Goal: Task Accomplishment & Management: Use online tool/utility

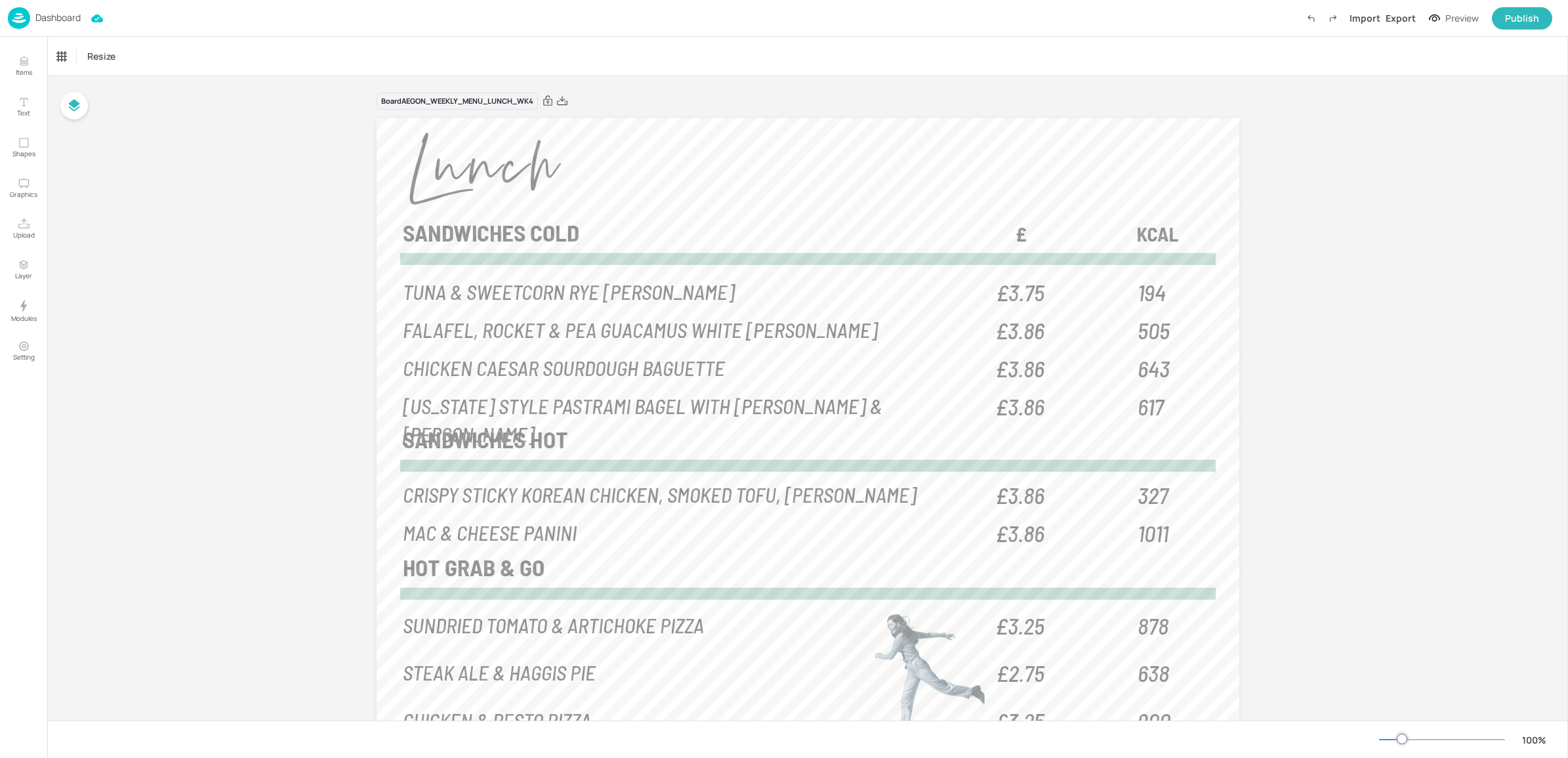
click at [34, 21] on div "Dashboard" at bounding box center [44, 18] width 73 height 22
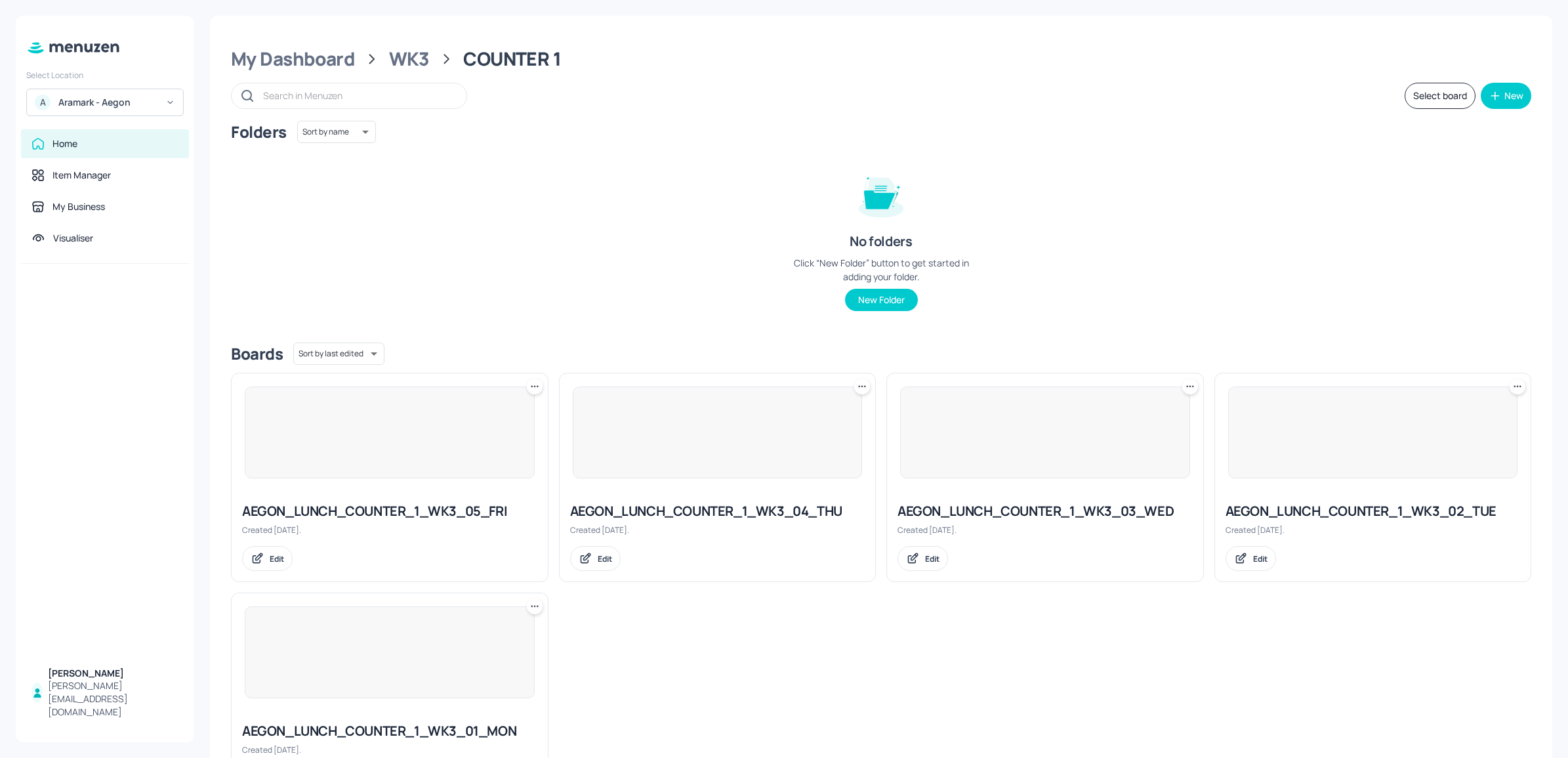
click at [66, 156] on div "Home" at bounding box center [104, 144] width 168 height 29
click at [404, 63] on div "WK3" at bounding box center [409, 59] width 41 height 23
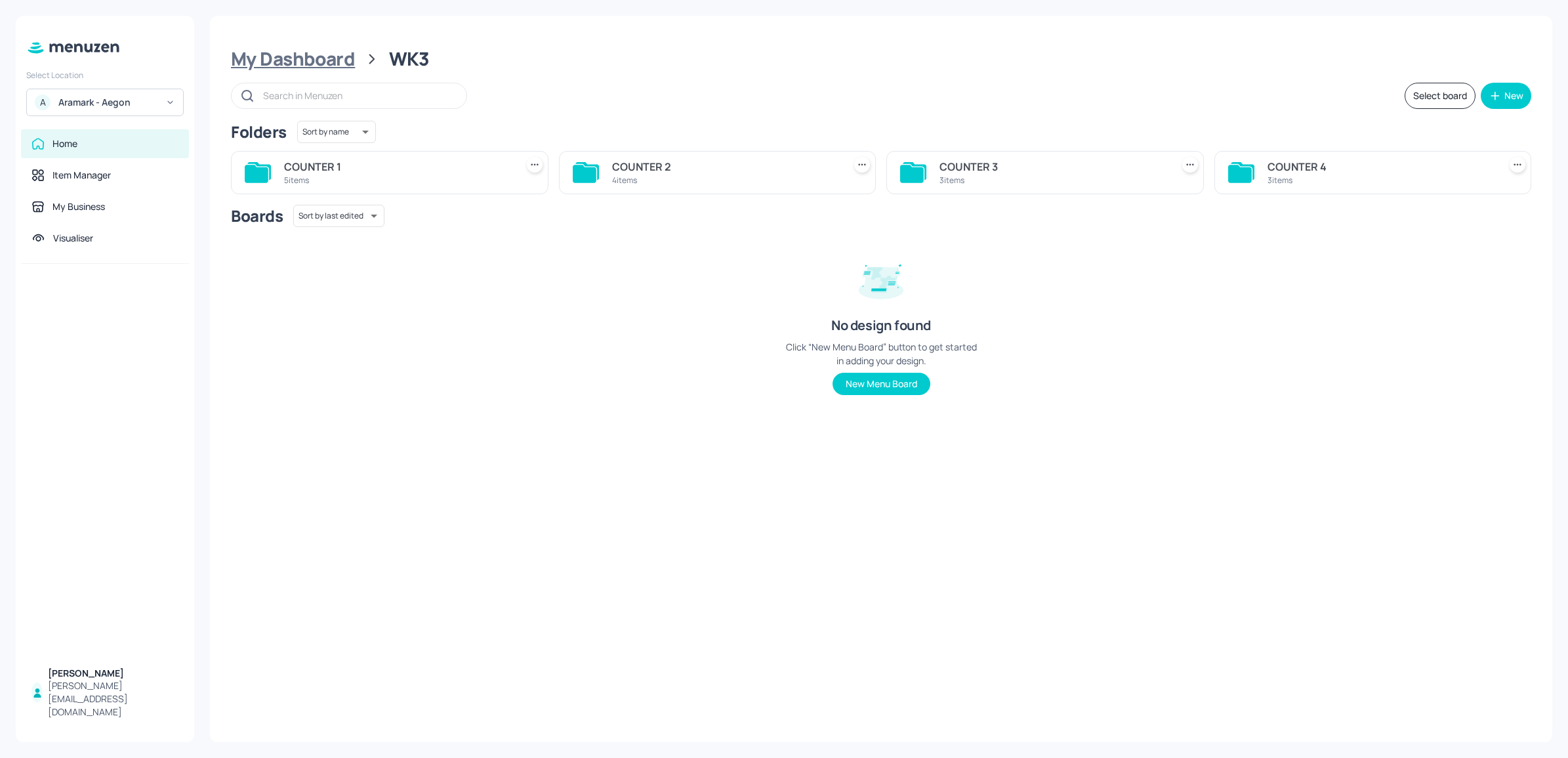
click at [322, 69] on div "My Dashboard" at bounding box center [292, 59] width 124 height 23
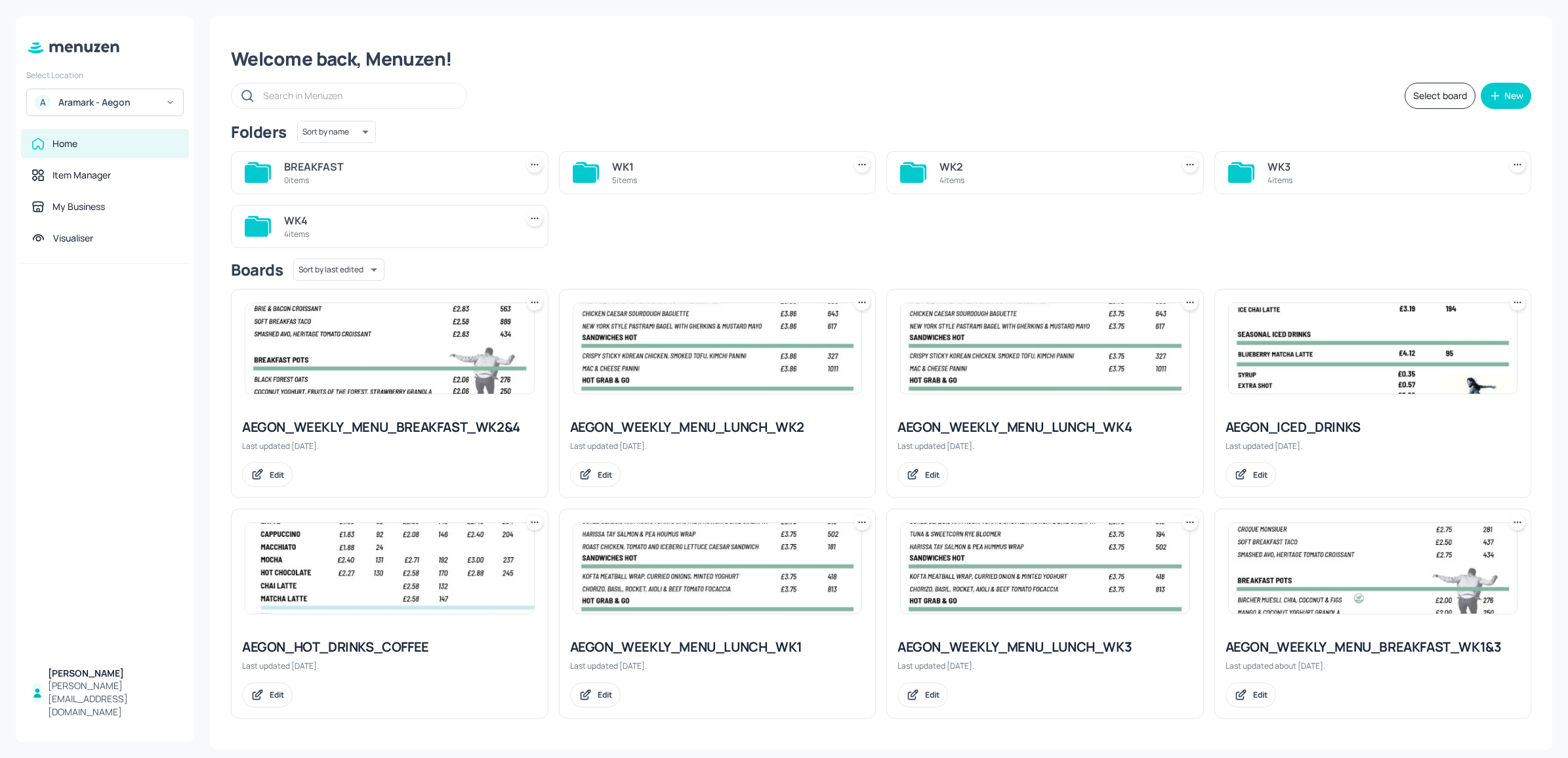
click at [417, 241] on div "WK4 4 items" at bounding box center [398, 226] width 227 height 32
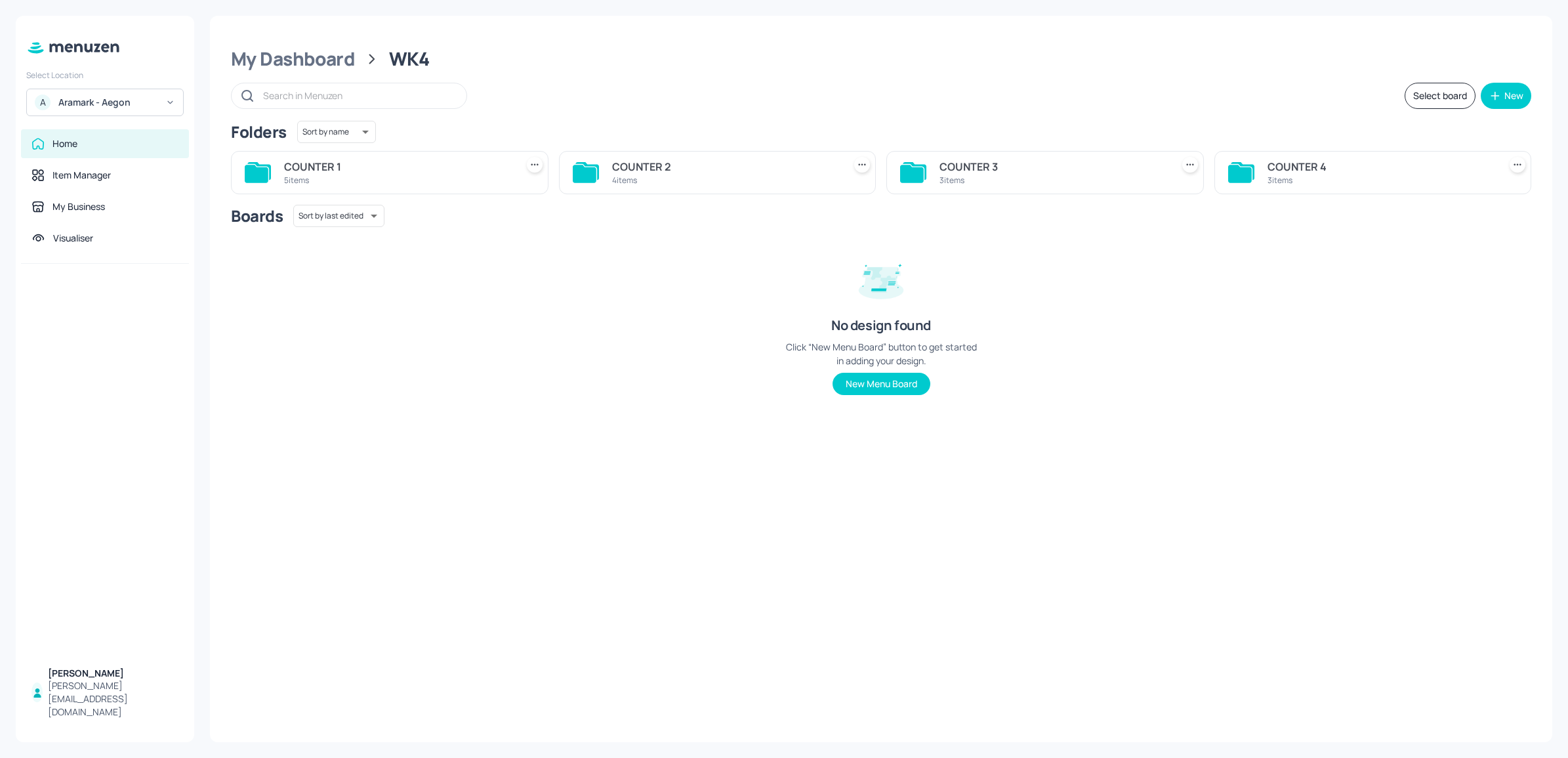
click at [443, 168] on div "COUNTER 1" at bounding box center [398, 166] width 227 height 16
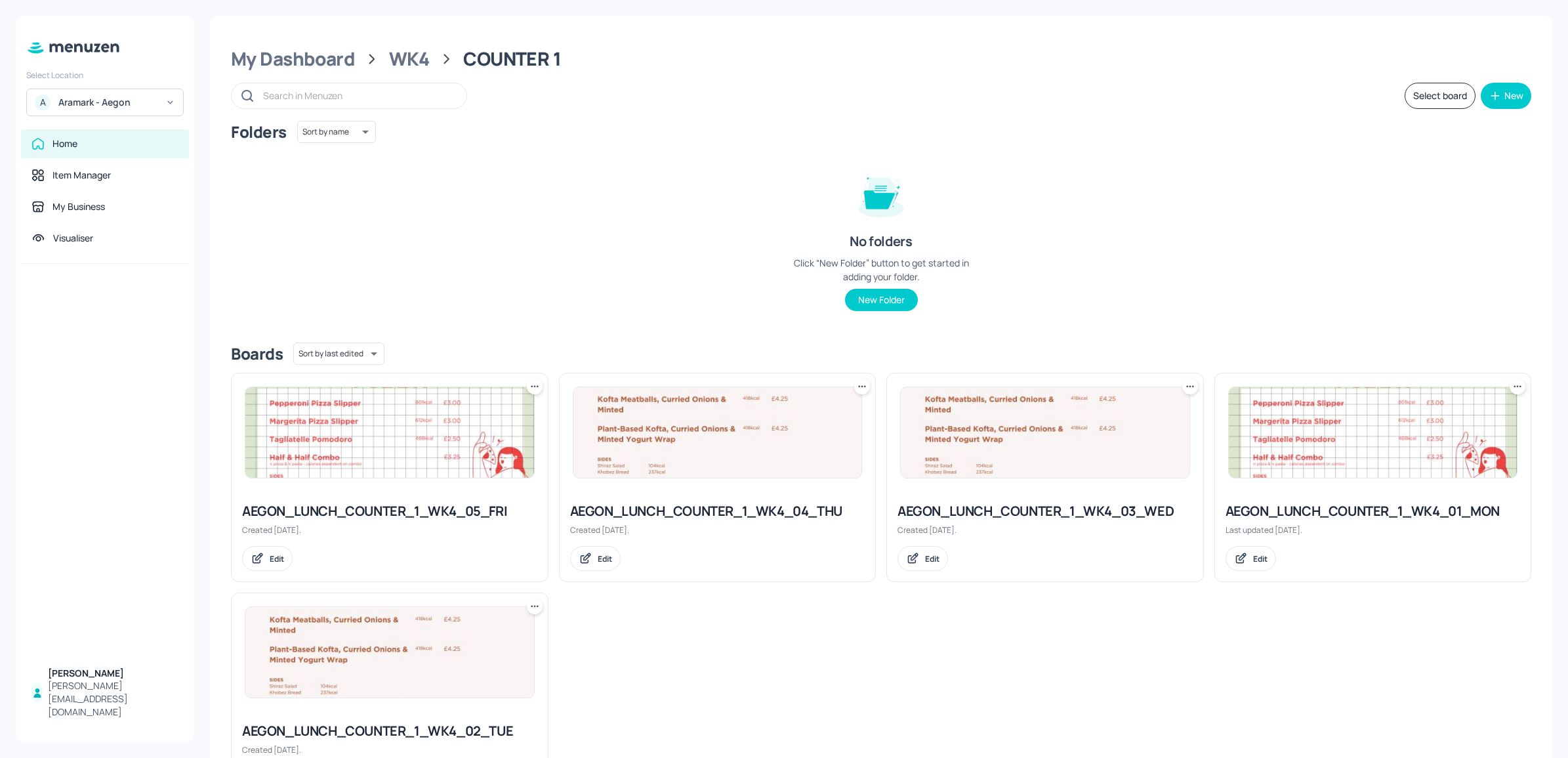
click at [1391, 490] on div at bounding box center [1373, 432] width 316 height 118
click at [1376, 441] on img at bounding box center [1373, 432] width 289 height 90
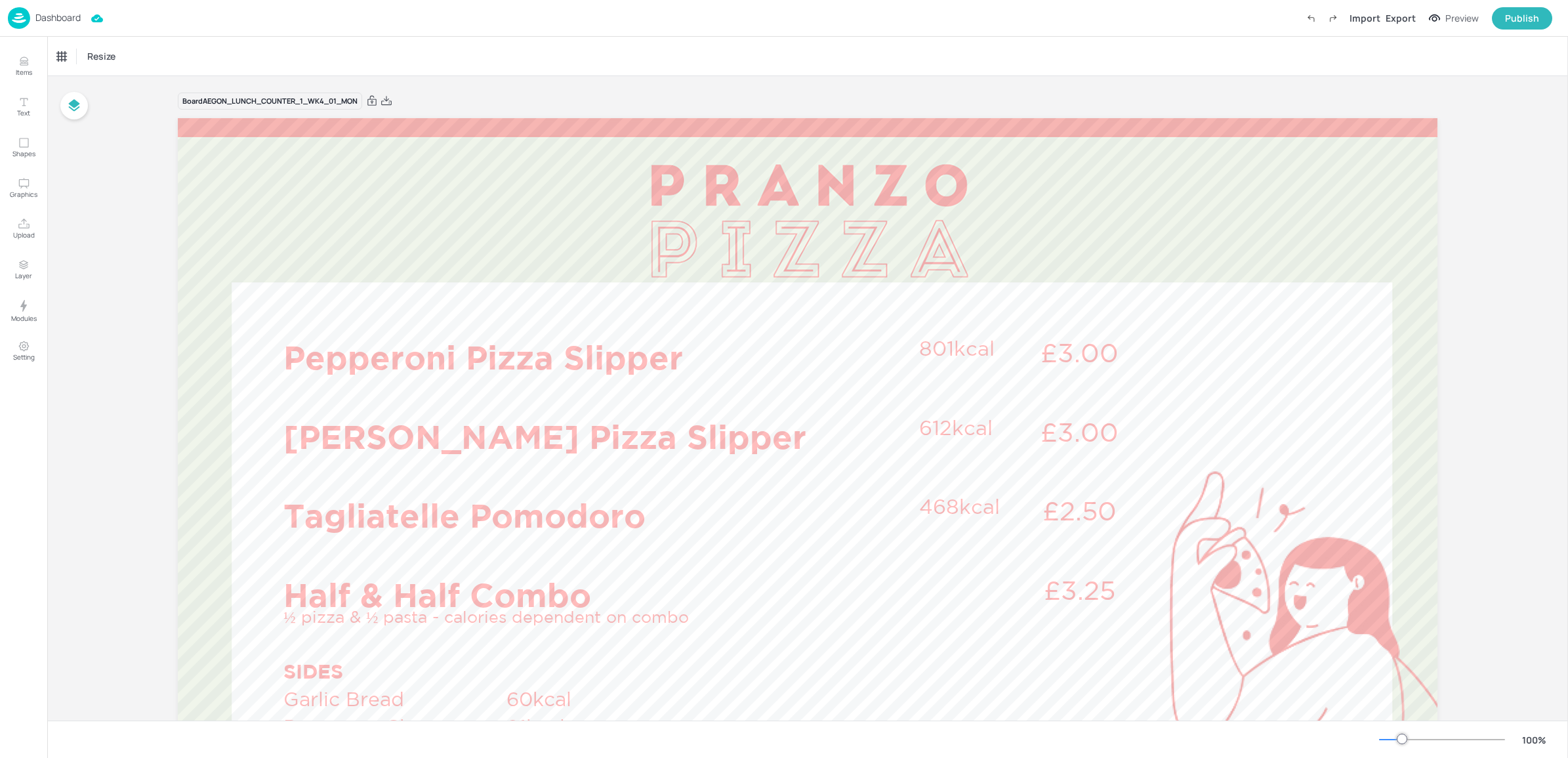
click at [47, 15] on p "Dashboard" at bounding box center [58, 17] width 45 height 9
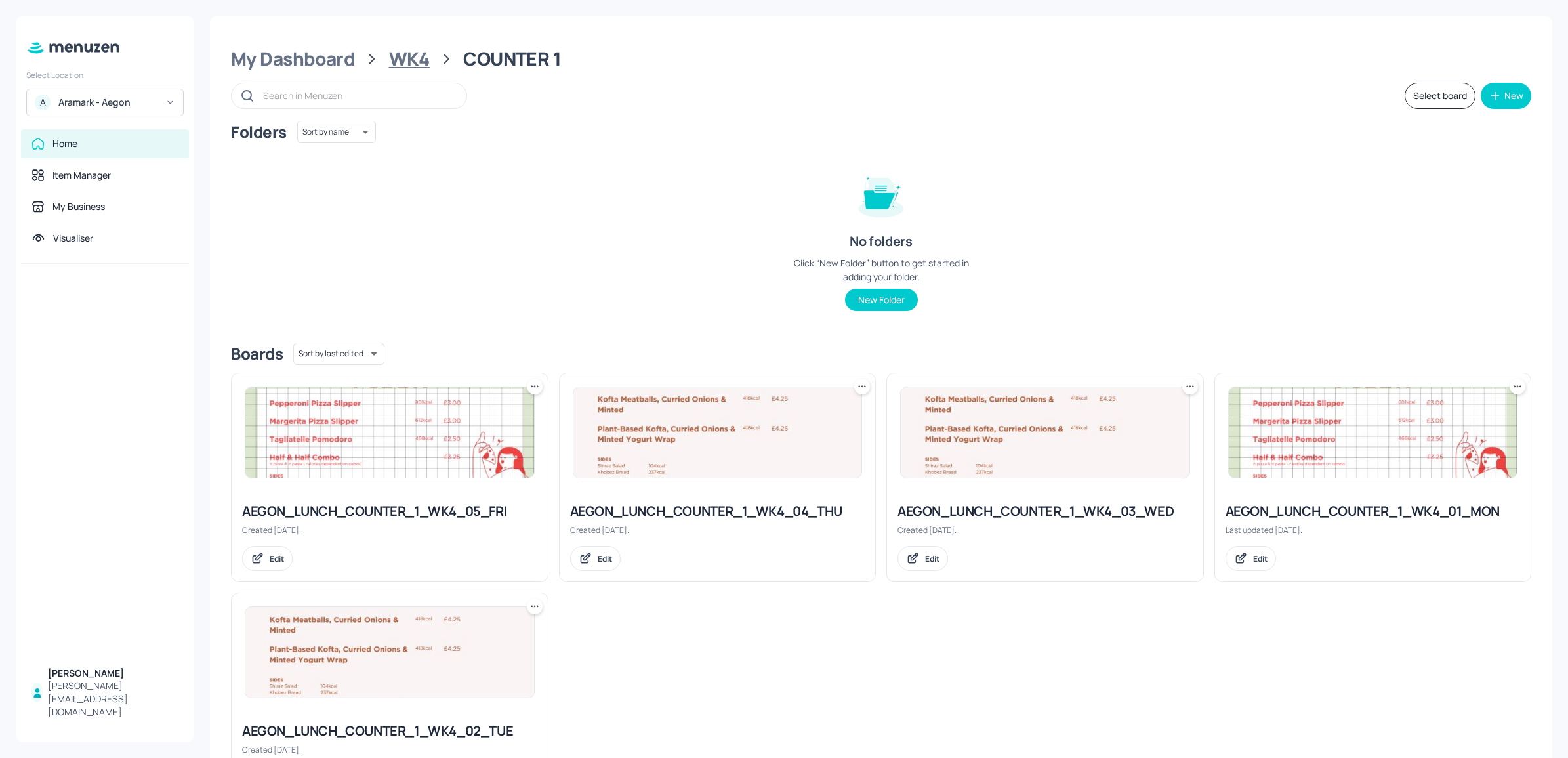
click at [407, 51] on div "WK4" at bounding box center [409, 59] width 41 height 23
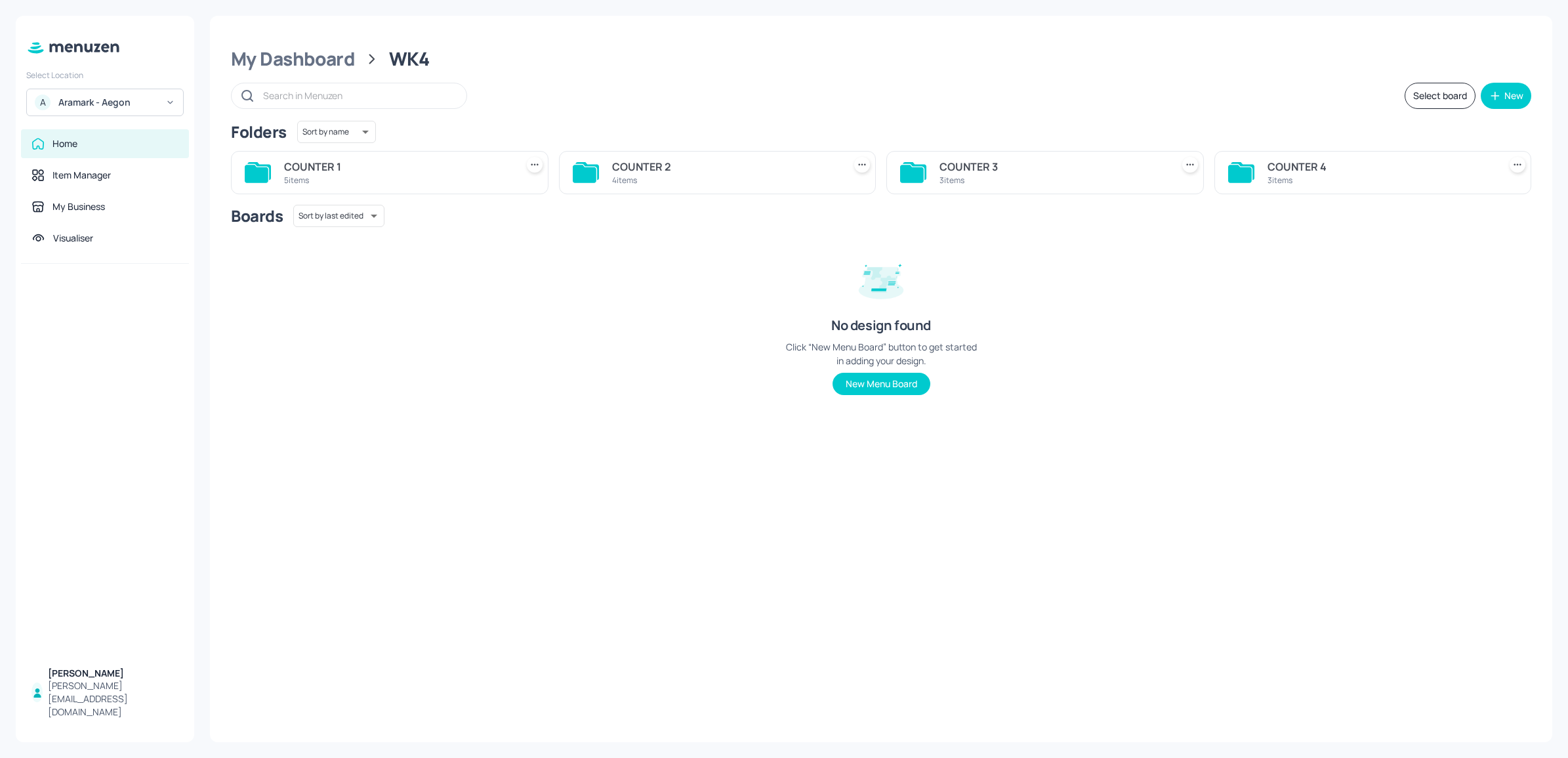
click at [703, 168] on div "COUNTER 2" at bounding box center [725, 166] width 227 height 16
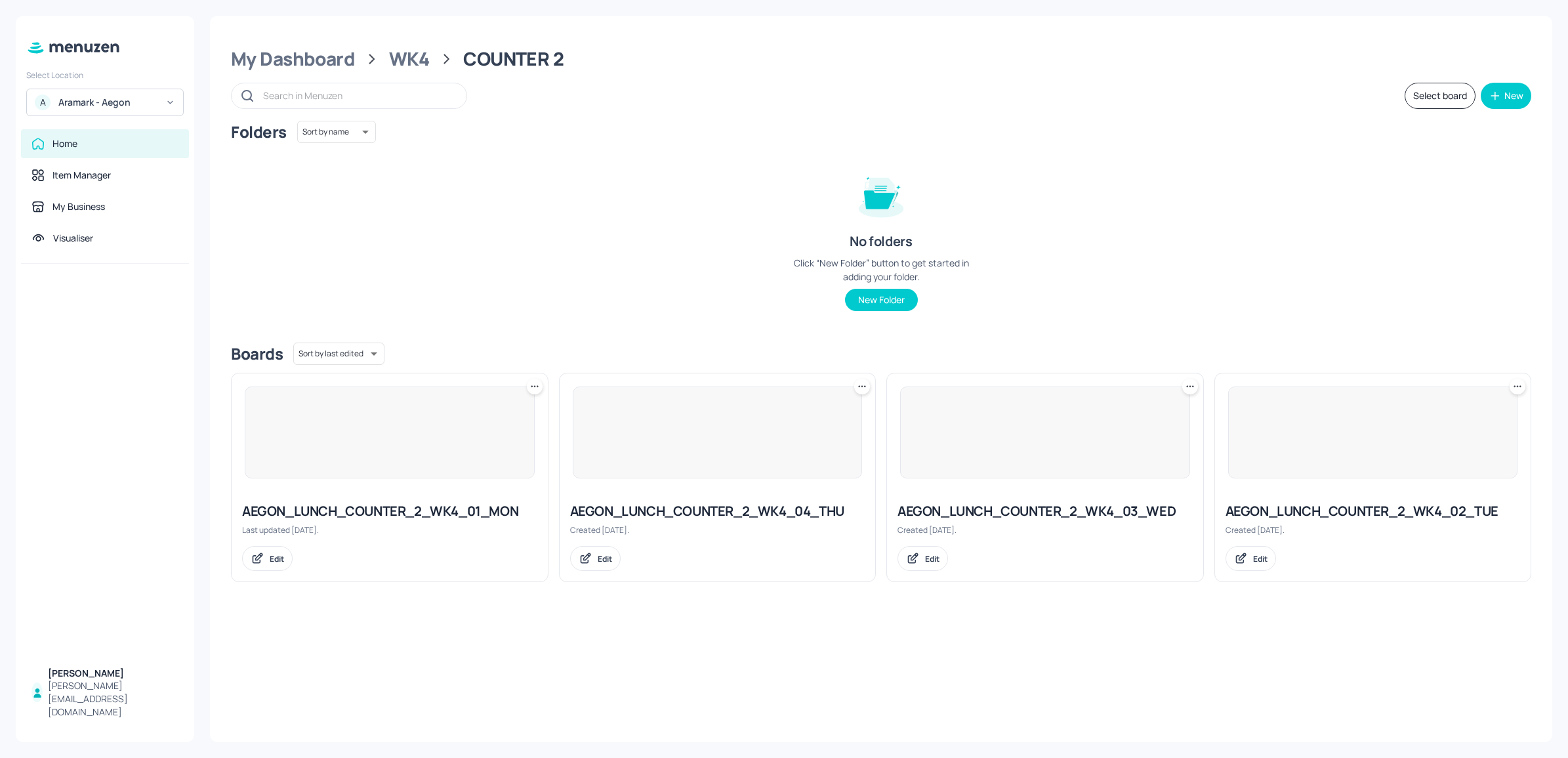
click at [470, 477] on img at bounding box center [389, 432] width 289 height 90
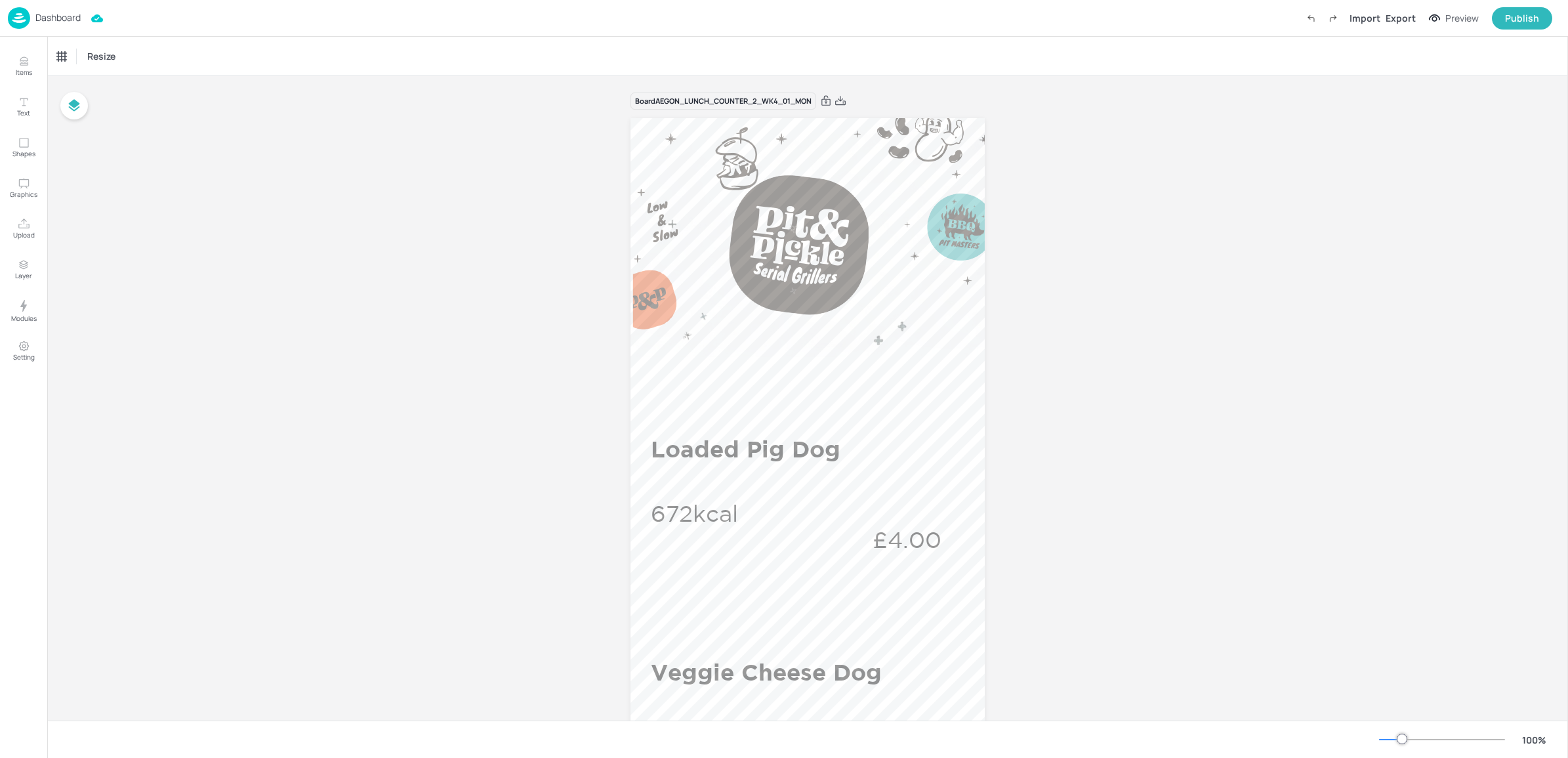
click at [1503, 283] on div "Board AEGON_LUNCH_COUNTER_2_WK4_01_MON Loaded Pig Dog 672kcal £4.00 Veggie Chee…" at bounding box center [807, 743] width 1521 height 1335
drag, startPoint x: 1566, startPoint y: 275, endPoint x: 1558, endPoint y: 301, distance: 27.2
click at [1559, 304] on div "Items Text Shapes Graphics Upload Layer Modules Setting Items 233 Add Integrate…" at bounding box center [784, 379] width 1568 height 758
